Goal: Transaction & Acquisition: Download file/media

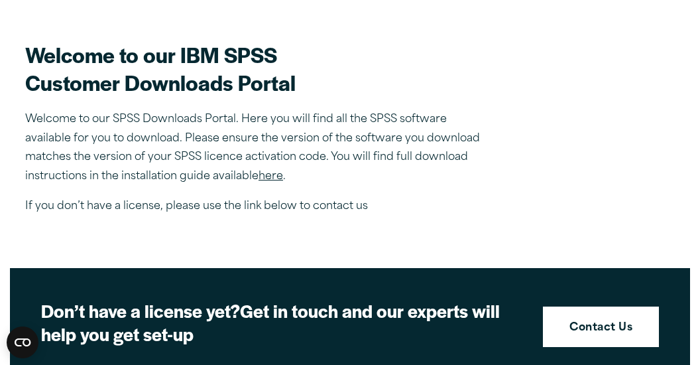
scroll to position [368, 0]
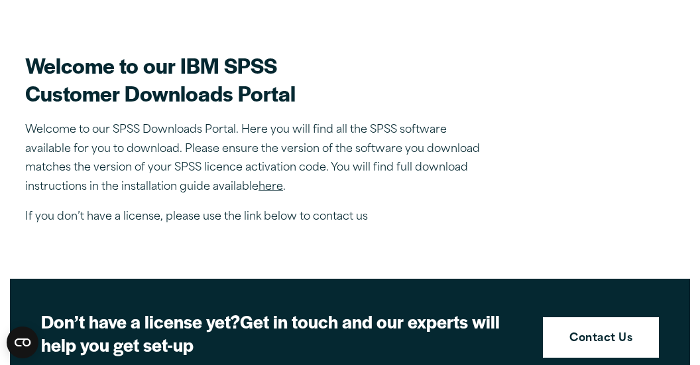
click at [270, 186] on link "here" at bounding box center [271, 187] width 25 height 11
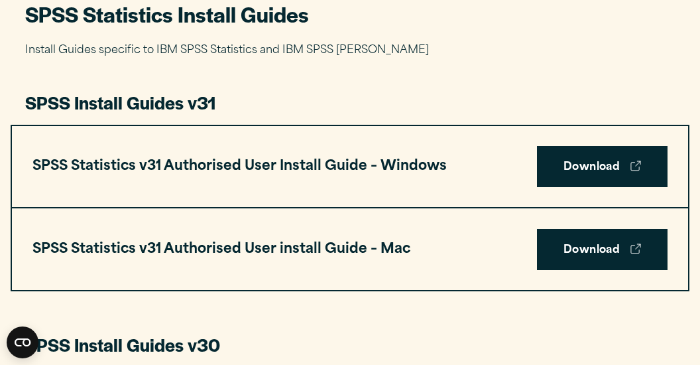
scroll to position [644, 0]
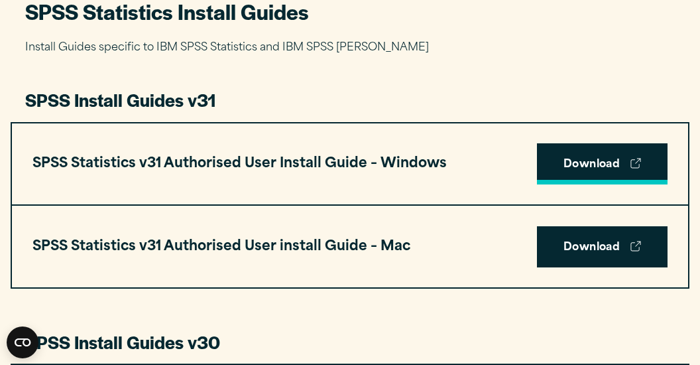
click at [575, 165] on link "Download" at bounding box center [602, 163] width 131 height 41
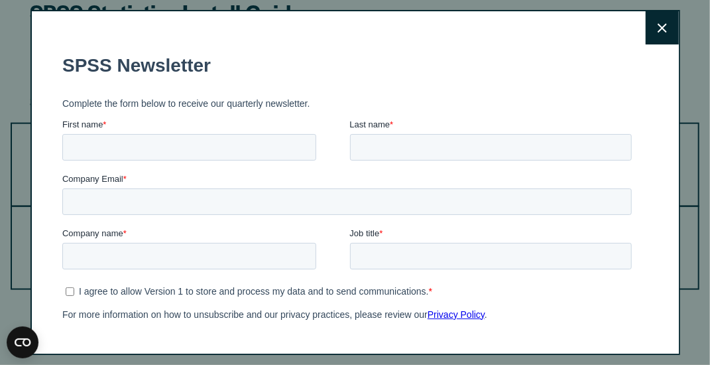
click at [628, 34] on div "Close" at bounding box center [355, 182] width 650 height 344
click at [658, 30] on icon at bounding box center [662, 28] width 9 height 10
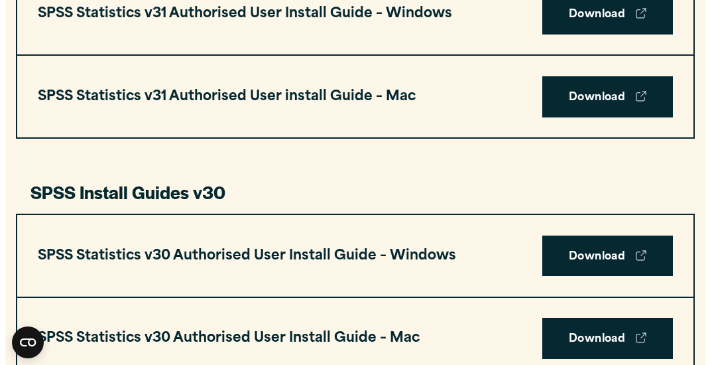
scroll to position [792, 0]
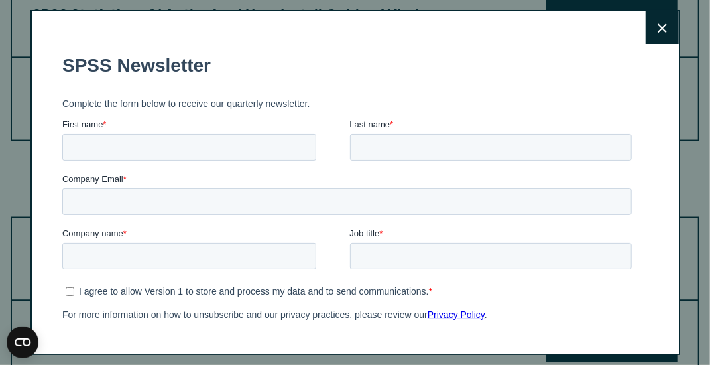
click at [655, 27] on button "Close" at bounding box center [662, 27] width 33 height 33
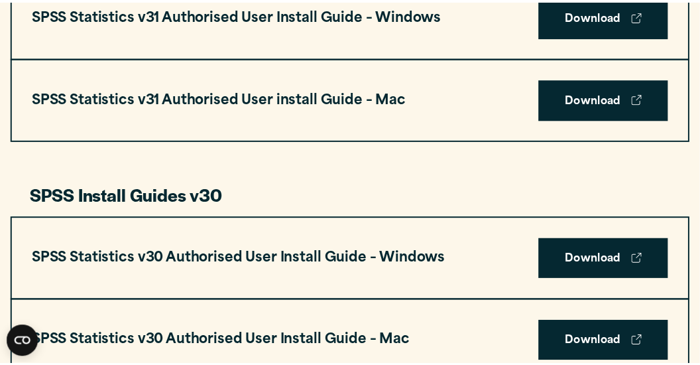
scroll to position [788, 0]
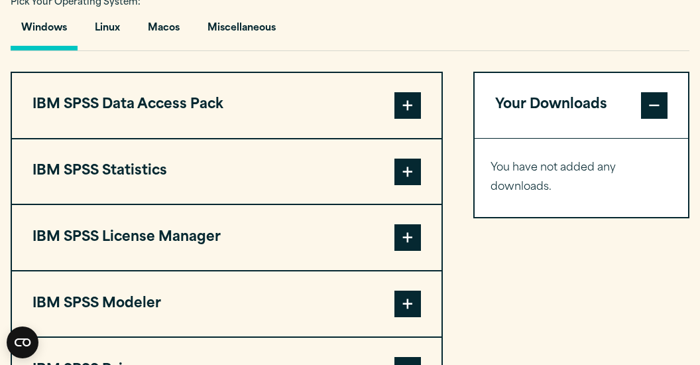
scroll to position [987, 0]
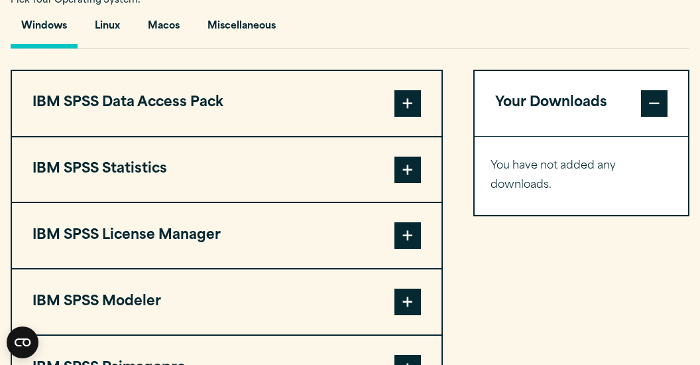
click at [359, 166] on button "IBM SPSS Statistics" at bounding box center [227, 169] width 430 height 65
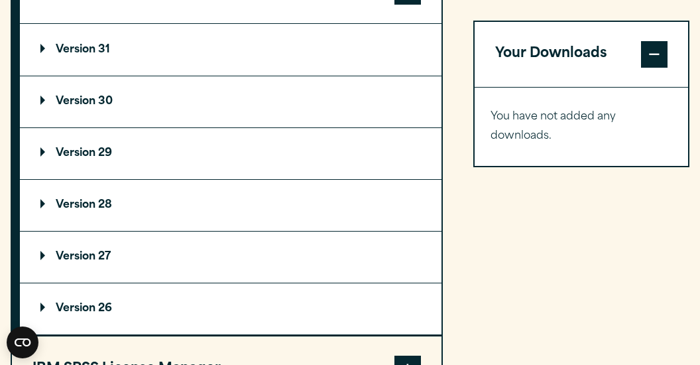
scroll to position [1047, 0]
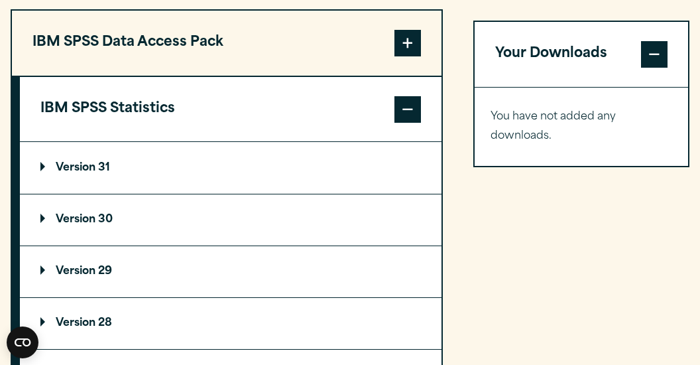
click at [111, 154] on summary "Version 31" at bounding box center [231, 167] width 422 height 51
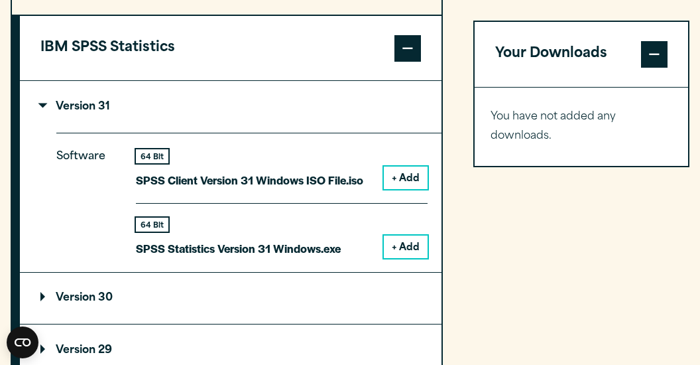
scroll to position [1111, 0]
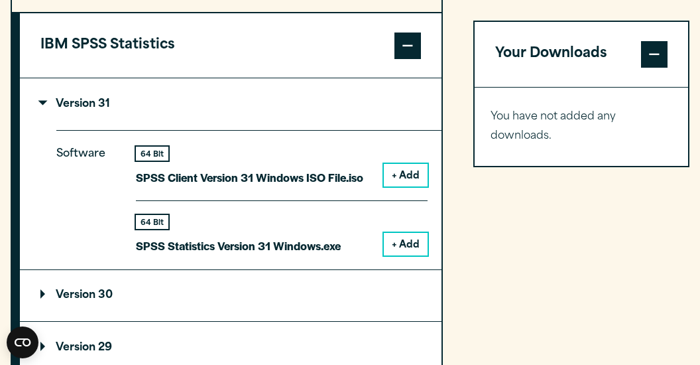
click at [391, 177] on button "+ Add" at bounding box center [406, 175] width 44 height 23
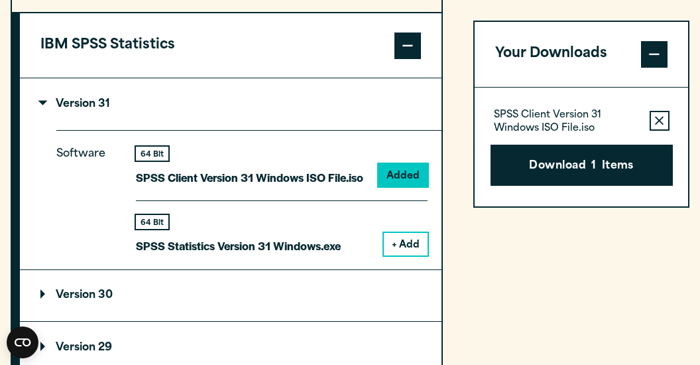
click at [407, 249] on button "+ Add" at bounding box center [406, 244] width 44 height 23
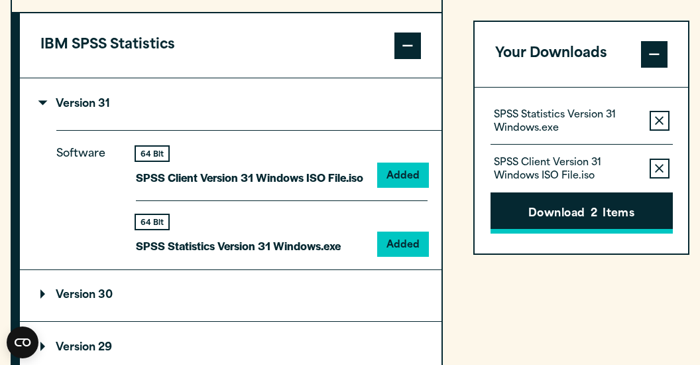
click at [517, 221] on button "Download 2 Items" at bounding box center [582, 212] width 182 height 41
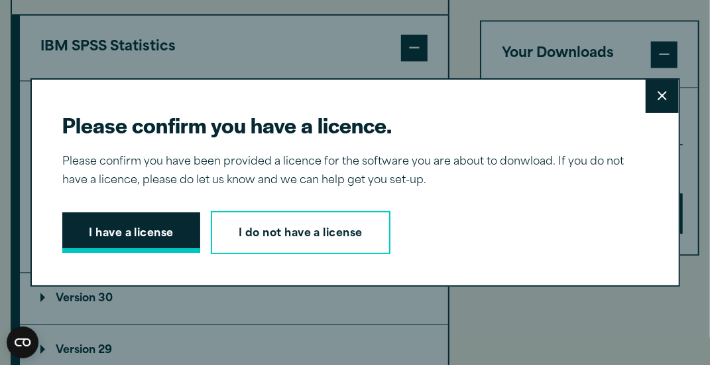
click at [155, 233] on button "I have a license" at bounding box center [131, 232] width 138 height 41
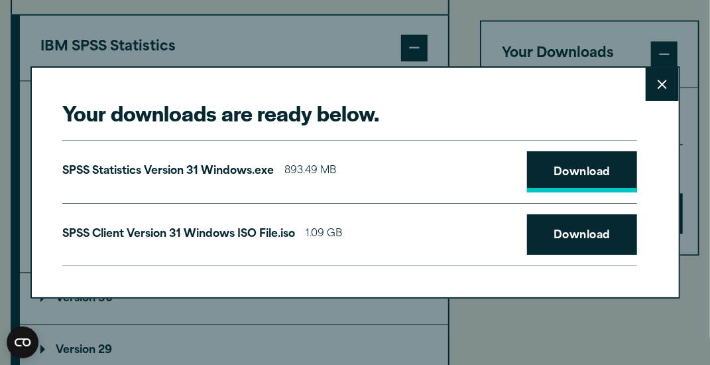
click at [558, 171] on link "Download" at bounding box center [582, 171] width 110 height 41
click at [548, 228] on link "Download" at bounding box center [582, 234] width 110 height 41
click at [665, 91] on button "Close" at bounding box center [662, 84] width 33 height 33
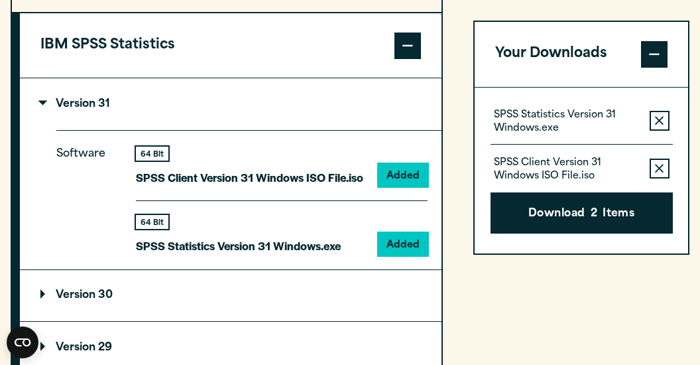
scroll to position [1294, 0]
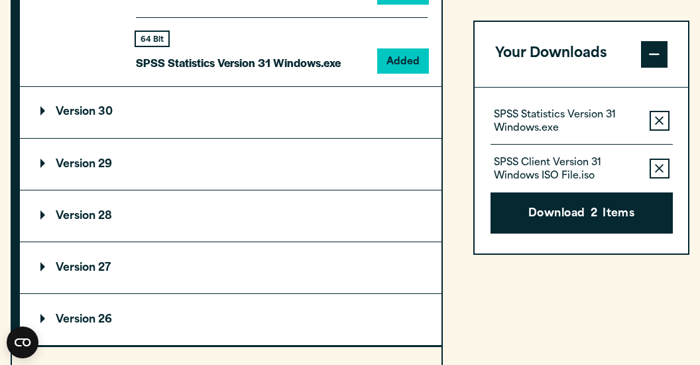
click at [145, 180] on summary "Version 29" at bounding box center [231, 164] width 422 height 51
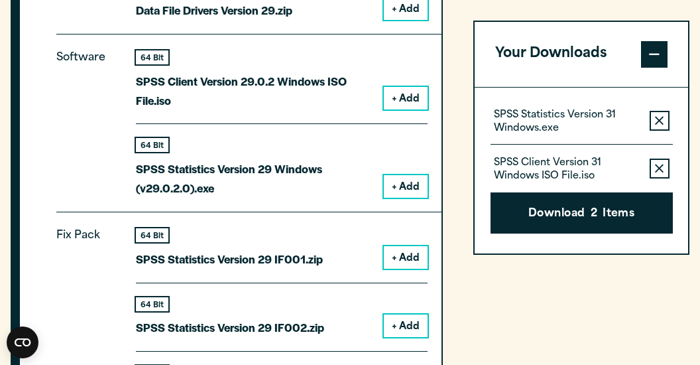
scroll to position [1521, 0]
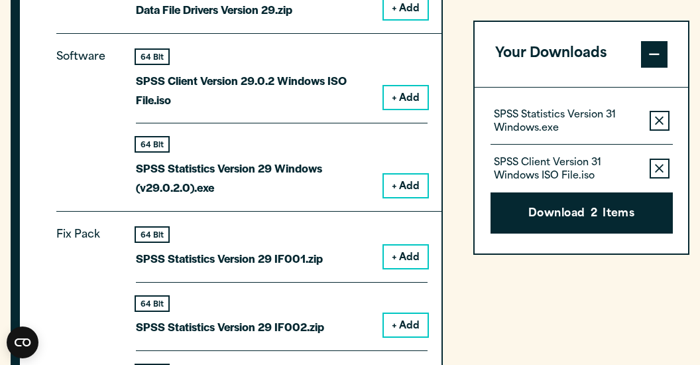
click at [413, 103] on button "+ Add" at bounding box center [406, 97] width 44 height 23
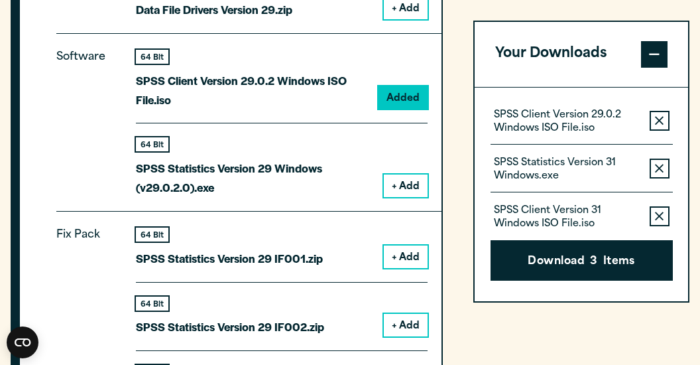
click at [410, 178] on button "+ Add" at bounding box center [406, 185] width 44 height 23
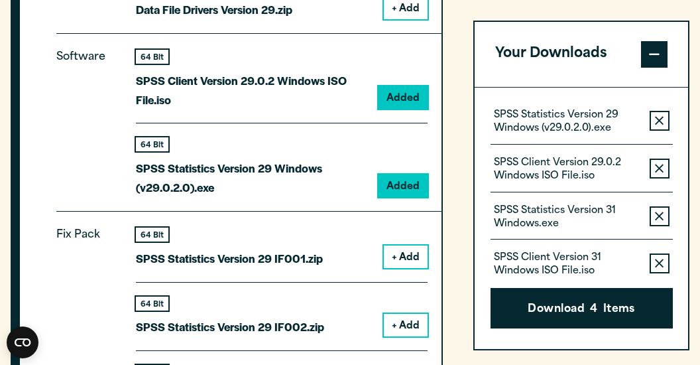
click at [659, 261] on icon "button" at bounding box center [659, 263] width 9 height 9
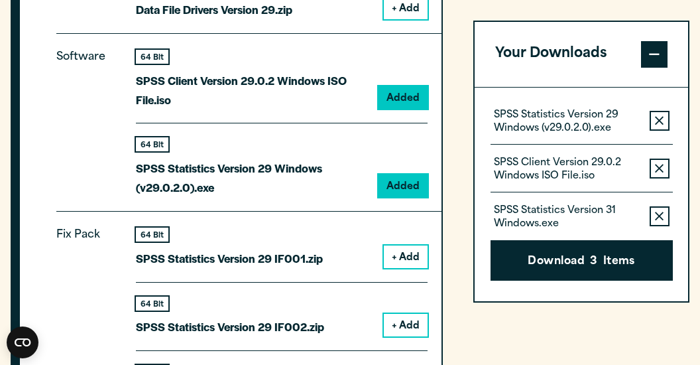
click at [659, 209] on button "Remove this item from your software download list" at bounding box center [660, 216] width 20 height 20
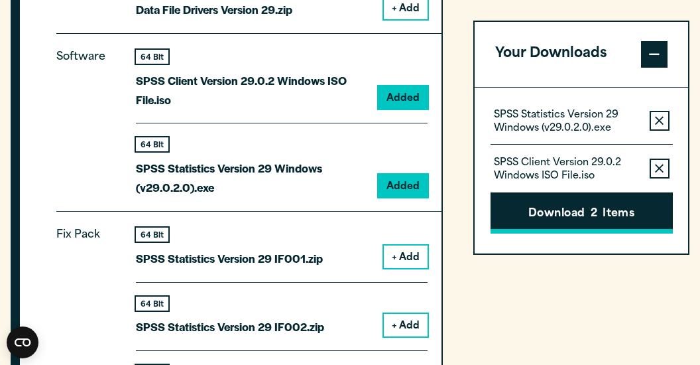
click at [630, 218] on button "Download 2 Items" at bounding box center [582, 212] width 182 height 41
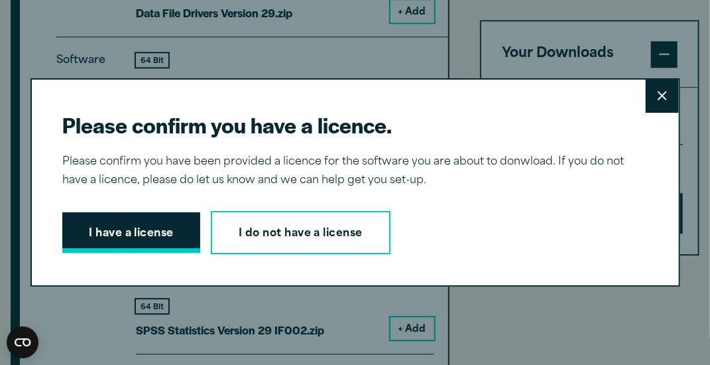
click at [168, 238] on button "I have a license" at bounding box center [131, 232] width 138 height 41
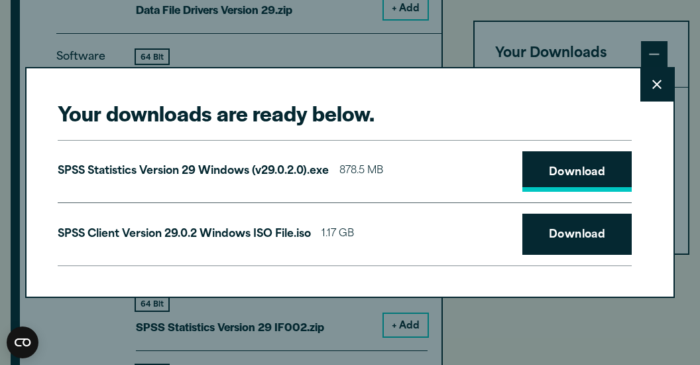
click at [559, 182] on link "Download" at bounding box center [577, 171] width 110 height 41
click at [566, 239] on link "Download" at bounding box center [577, 233] width 110 height 41
